Goal: Information Seeking & Learning: Understand process/instructions

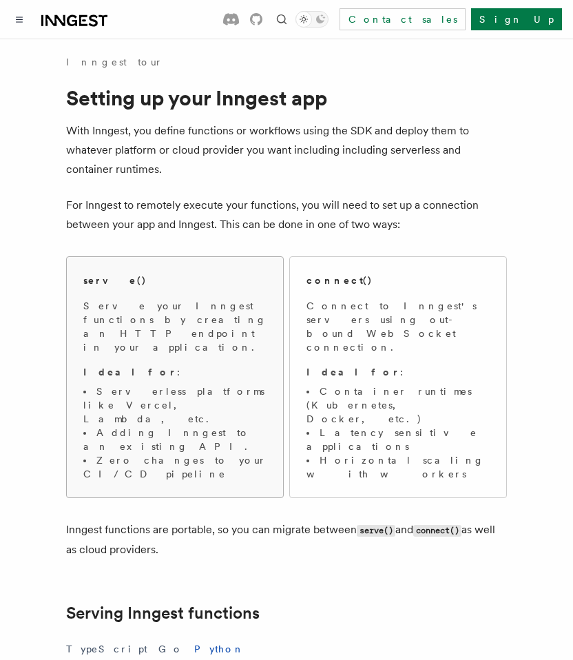
click at [180, 288] on div "serve() Serve your Inngest functions by creating an HTTP endpoint in your appli…" at bounding box center [174, 376] width 183 height 207
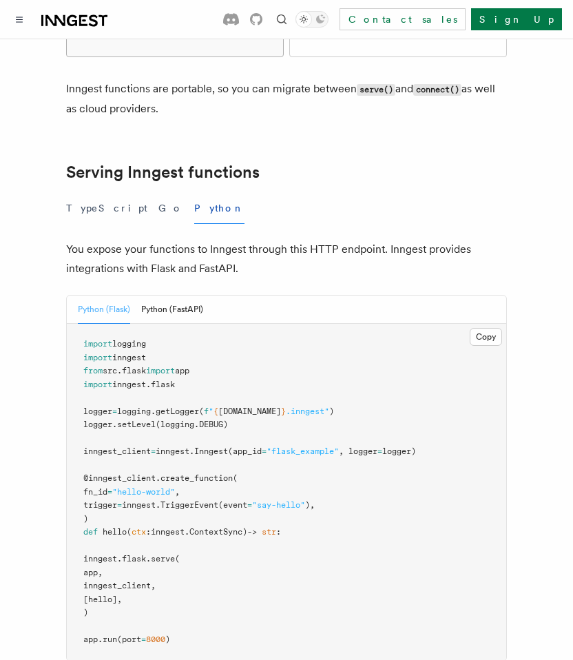
scroll to position [485, 0]
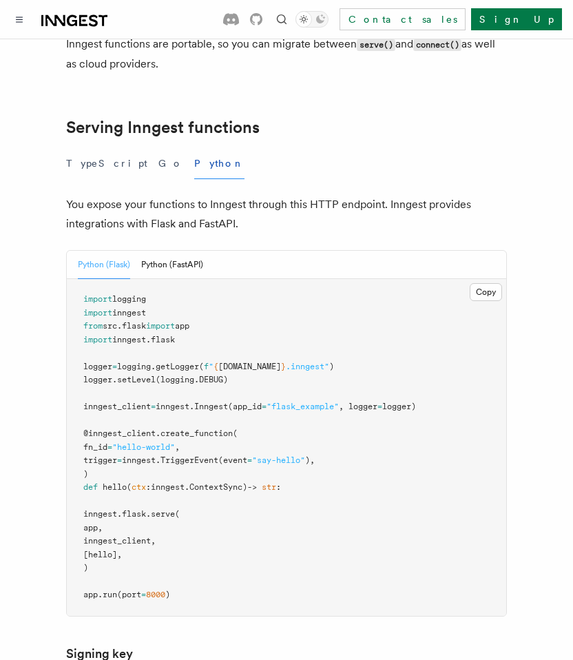
click at [146, 428] on span "@inngest_client" at bounding box center [119, 433] width 72 height 10
click at [146, 404] on pre "import logging import inngest from src . flask import app import inngest . flas…" at bounding box center [286, 447] width 439 height 337
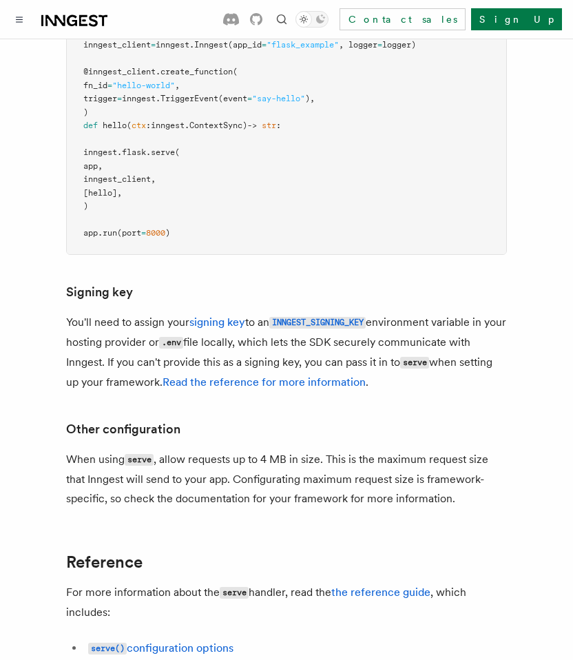
scroll to position [1009, 0]
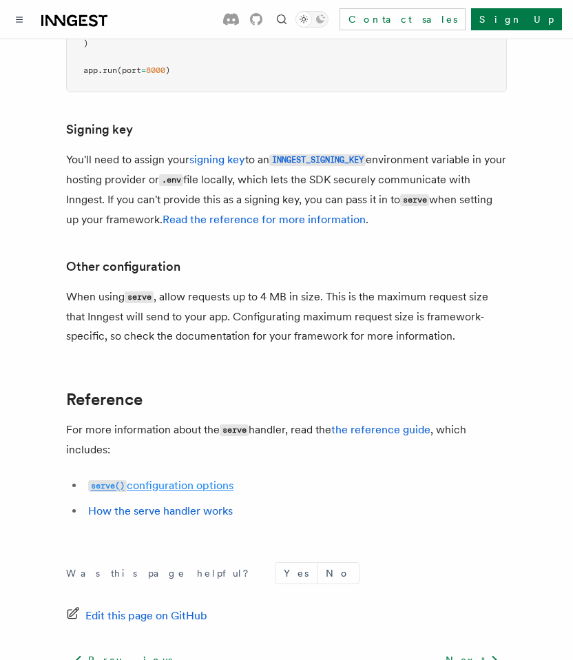
click at [154, 478] on link "serve() configuration options" at bounding box center [160, 484] width 145 height 13
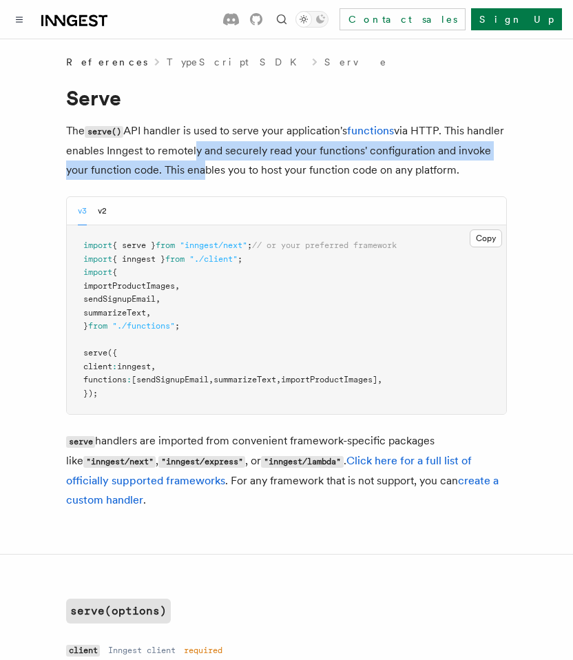
drag, startPoint x: 231, startPoint y: 178, endPoint x: 231, endPoint y: 138, distance: 39.9
click at [231, 139] on p "The serve() API handler is used to serve your application's functions via HTTP.…" at bounding box center [286, 150] width 441 height 59
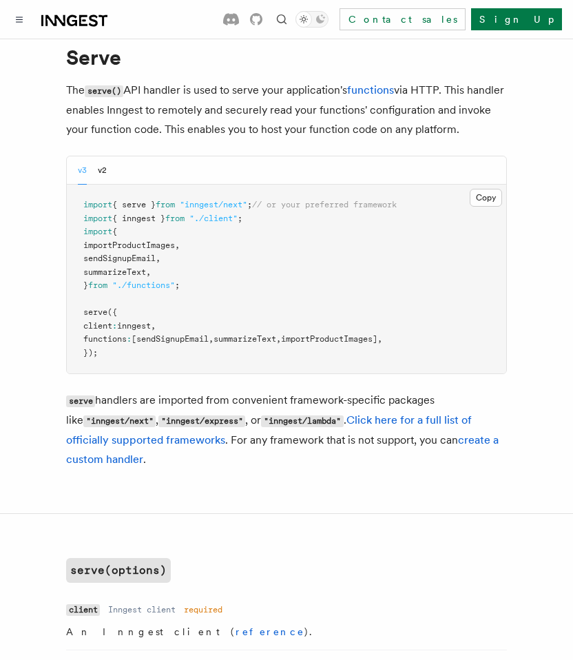
click at [231, 138] on p "The serve() API handler is used to serve your application's functions via HTTP.…" at bounding box center [286, 110] width 441 height 59
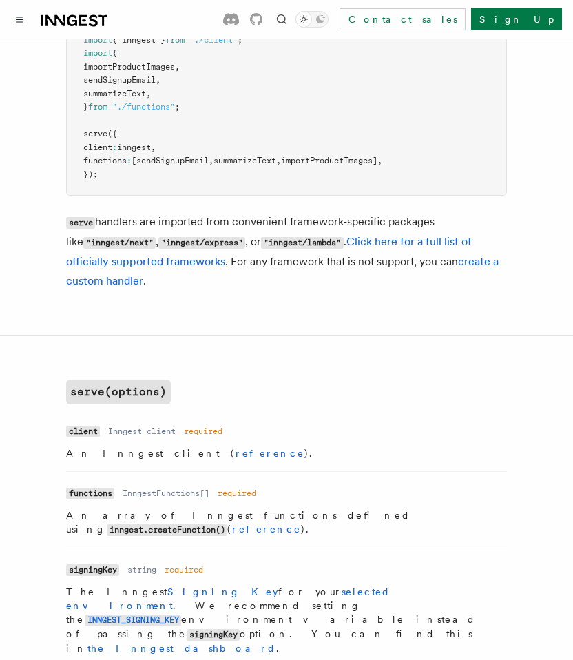
scroll to position [229, 0]
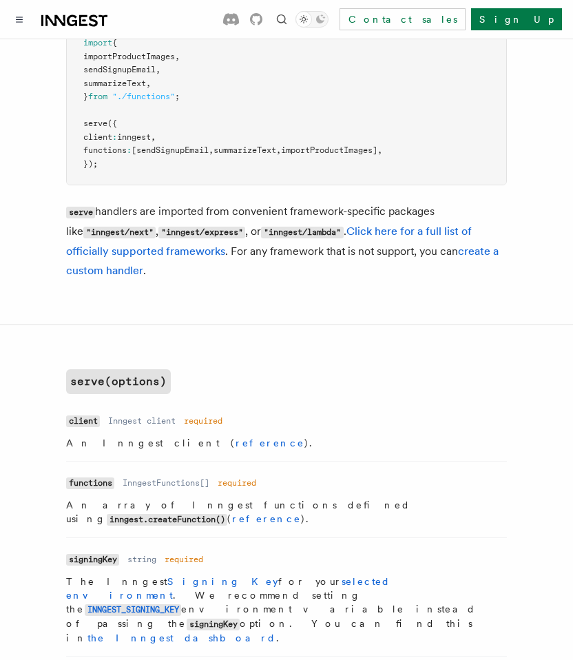
click at [169, 215] on p "serve handlers are imported from convenient framework-specific packages like "i…" at bounding box center [286, 241] width 441 height 78
click at [294, 240] on p "serve handlers are imported from convenient framework-specific packages like "i…" at bounding box center [286, 241] width 441 height 78
drag, startPoint x: 329, startPoint y: 233, endPoint x: 258, endPoint y: 231, distance: 70.9
click at [261, 231] on code ""inngest/lambda"" at bounding box center [302, 233] width 82 height 12
copy code ""inngest/lambda"
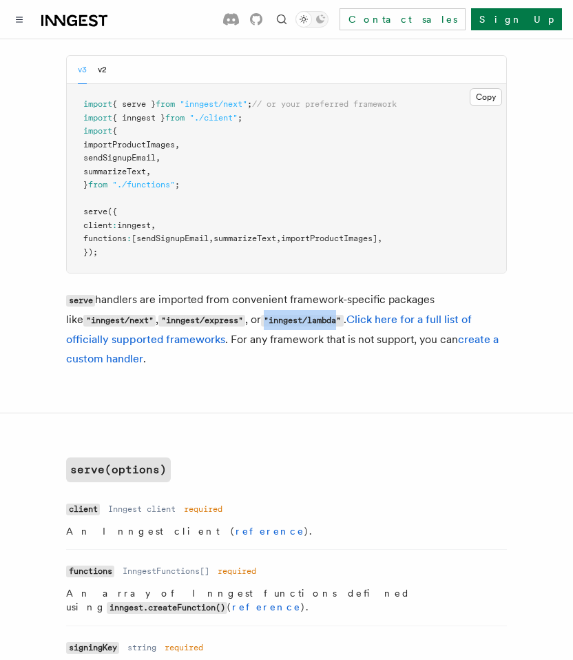
scroll to position [142, 0]
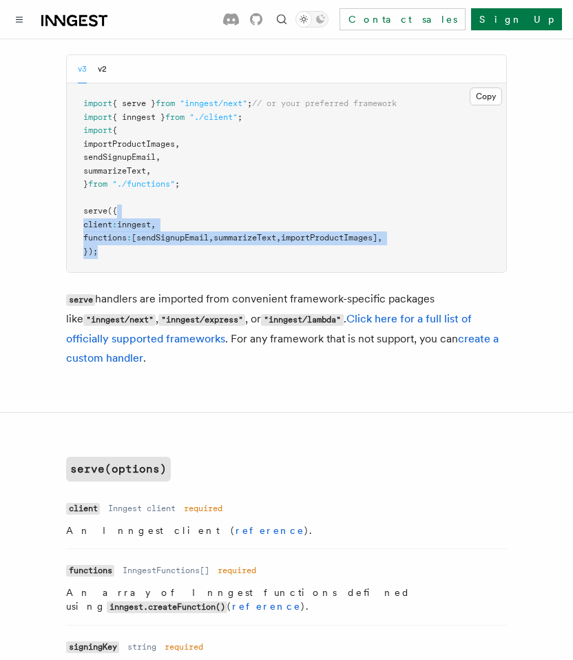
drag, startPoint x: 161, startPoint y: 263, endPoint x: 129, endPoint y: 203, distance: 68.1
click at [129, 203] on pre "import { serve } from "inngest/next" ; // or your preferred framework import { …" at bounding box center [286, 177] width 439 height 189
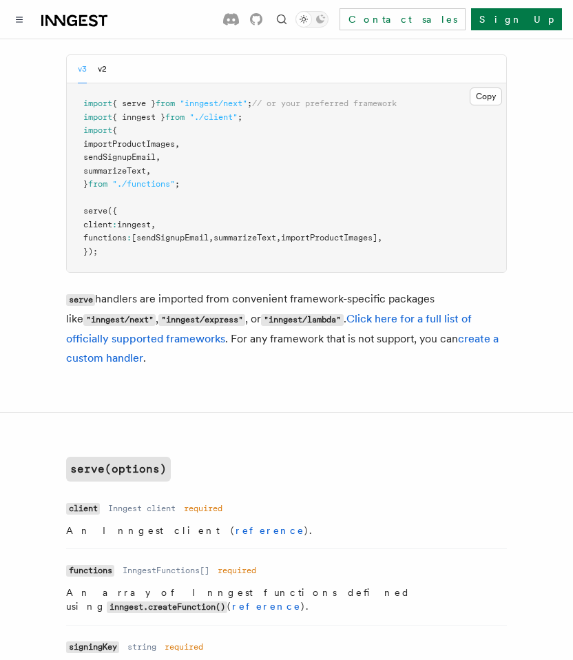
click at [156, 244] on pre "import { serve } from "inngest/next" ; // or your preferred framework import { …" at bounding box center [286, 177] width 439 height 189
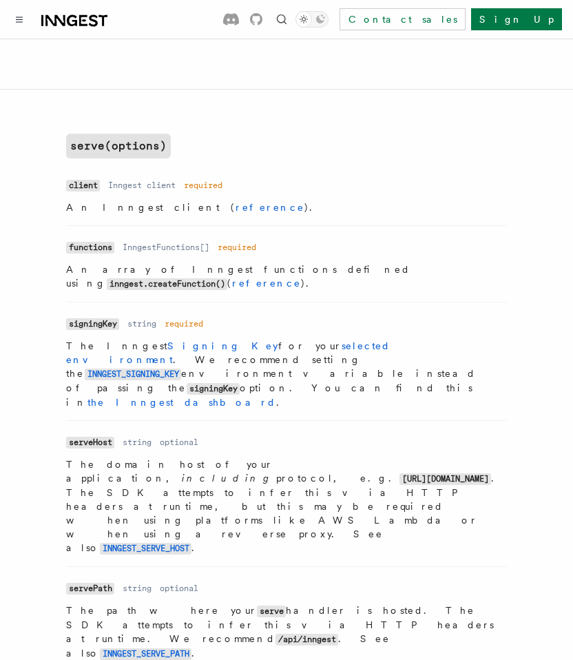
scroll to position [0, 0]
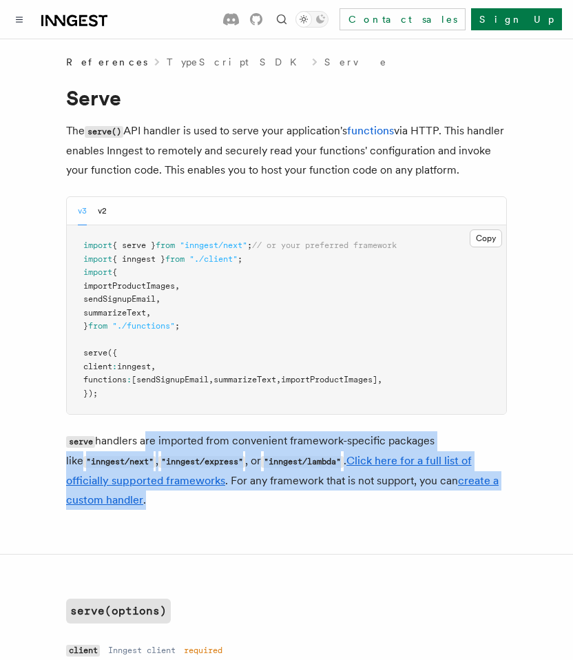
drag, startPoint x: 159, startPoint y: 503, endPoint x: 143, endPoint y: 435, distance: 70.1
click at [143, 435] on p "serve handlers are imported from convenient framework-specific packages like "i…" at bounding box center [286, 470] width 441 height 78
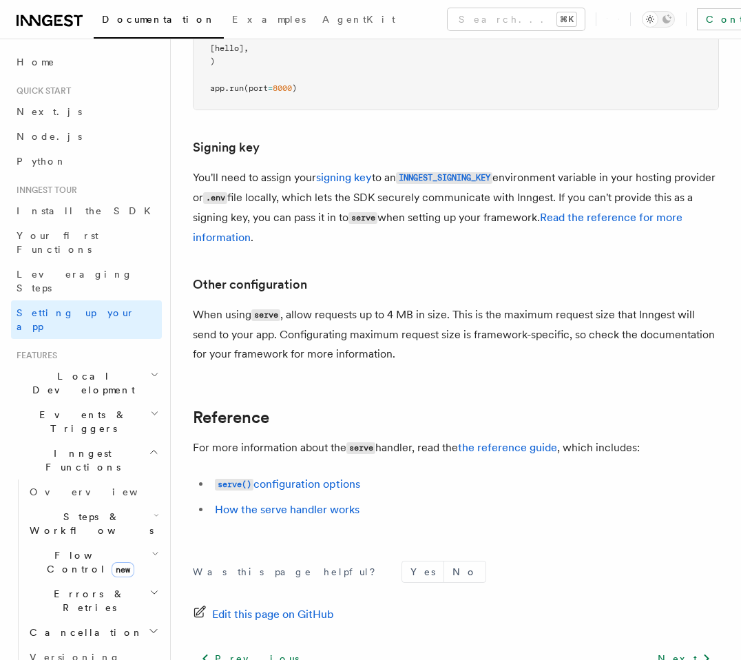
scroll to position [1022, 0]
